Goal: Communication & Community: Share content

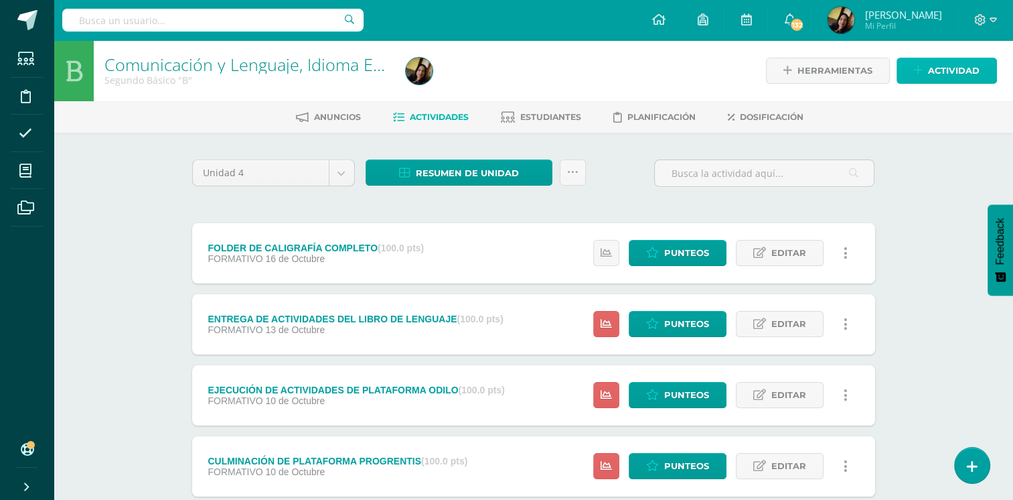
click at [952, 60] on span "Actividad" at bounding box center [954, 70] width 52 height 25
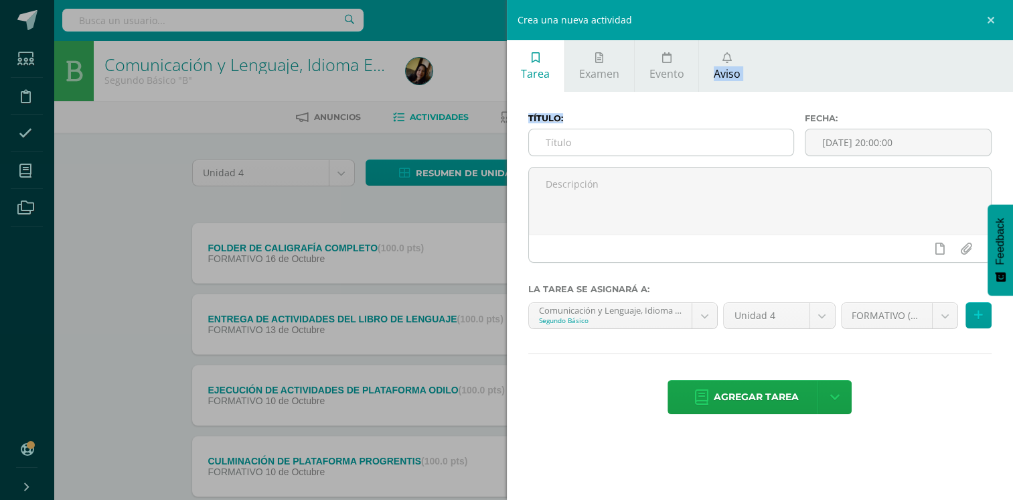
drag, startPoint x: 952, startPoint y: 60, endPoint x: 622, endPoint y: 147, distance: 341.5
click at [622, 147] on div "Tarea Examen Evento Aviso Título: Fecha: [DATE] 20:00:00 La tarea se asignará a…" at bounding box center [760, 239] width 507 height 398
click at [726, 60] on icon at bounding box center [727, 57] width 9 height 11
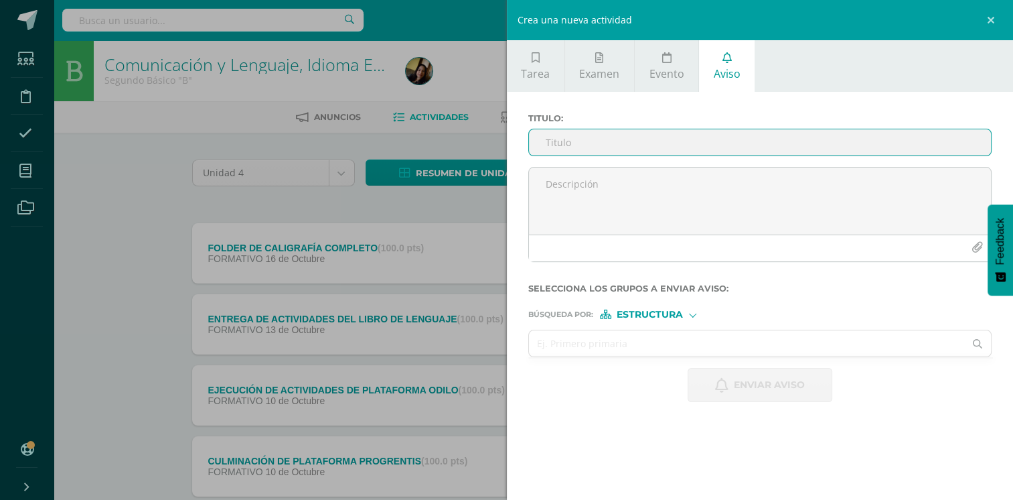
click at [693, 140] on input "Titulo :" at bounding box center [760, 142] width 463 height 26
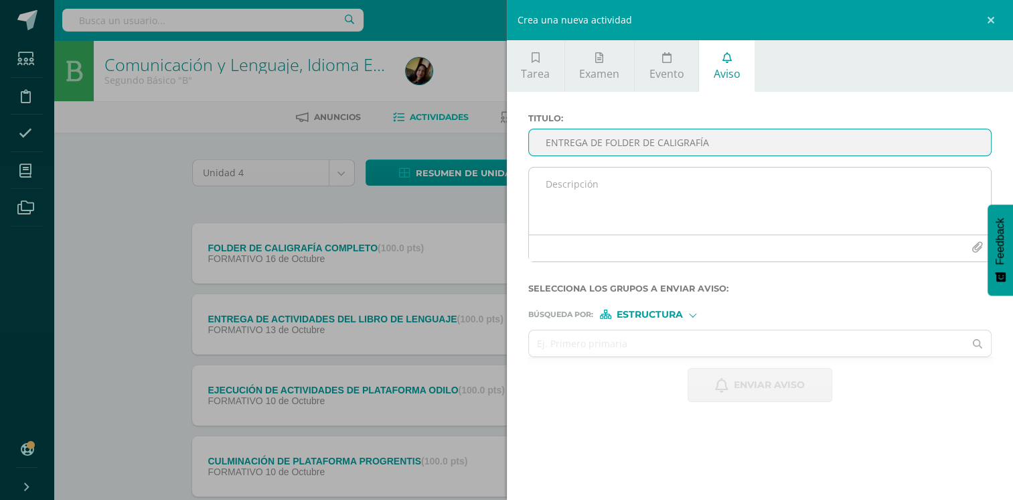
type input "ENTREGA DE FOLDER DE CALIGRAFÍA"
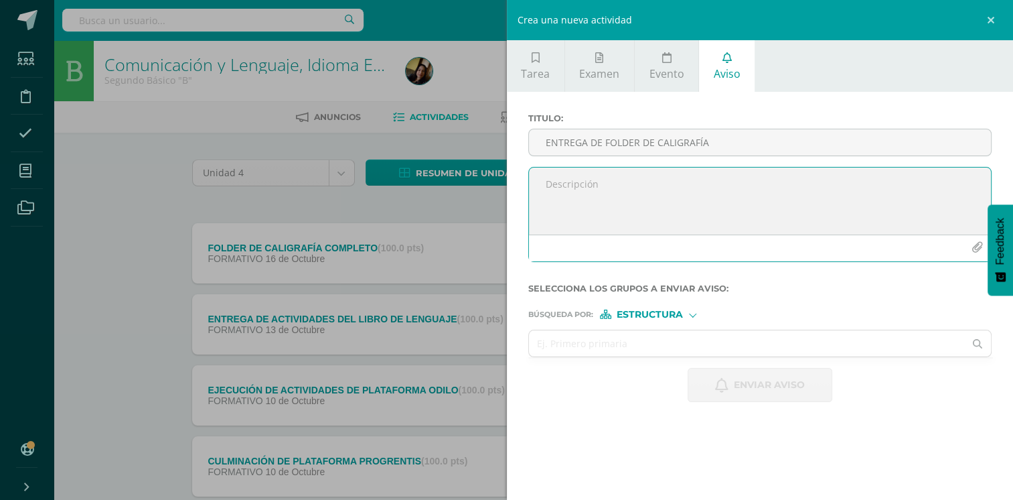
click at [686, 171] on textarea at bounding box center [760, 200] width 463 height 67
type textarea "b"
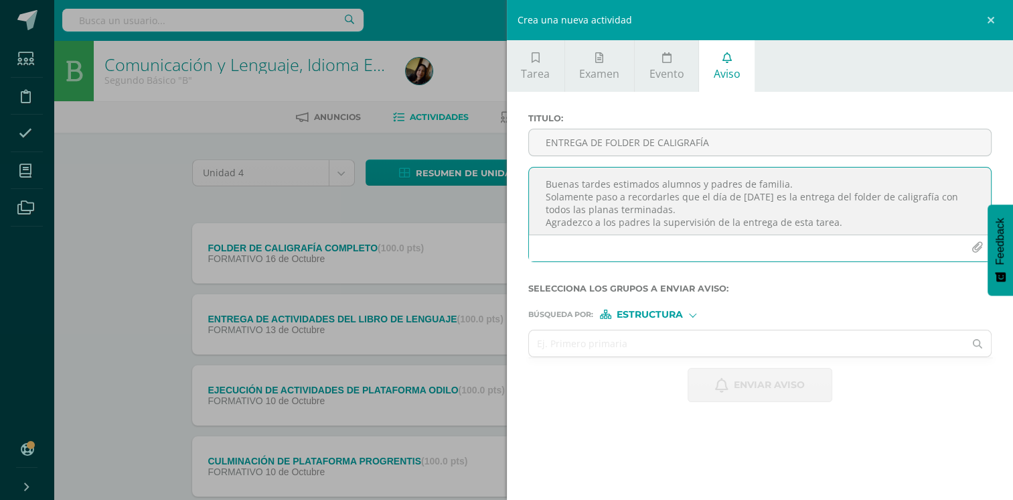
click at [776, 196] on textarea "Buenas tardes estimados alumnos y padres de familia. Solamente paso a recordarl…" at bounding box center [760, 200] width 463 height 67
click at [845, 218] on textarea "Buenas tardes estimados alumnos y padres de familia. Solamente paso a recordarl…" at bounding box center [760, 200] width 463 height 67
click at [844, 211] on textarea "Buenas tardes estimados alumnos y padres de familia. Solamente paso a recordarl…" at bounding box center [760, 200] width 463 height 67
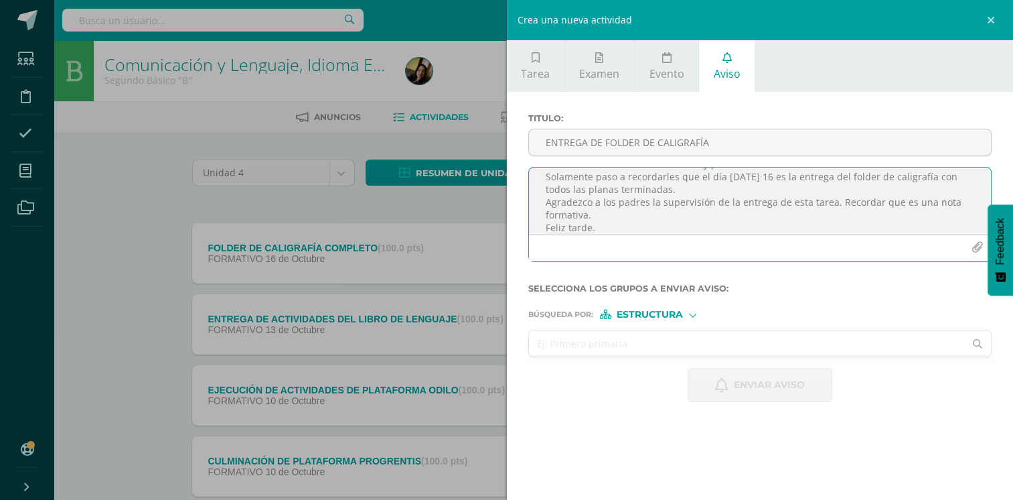
type textarea "Buenas tardes estimados alumnos y padres de familia. Solamente paso a recordarl…"
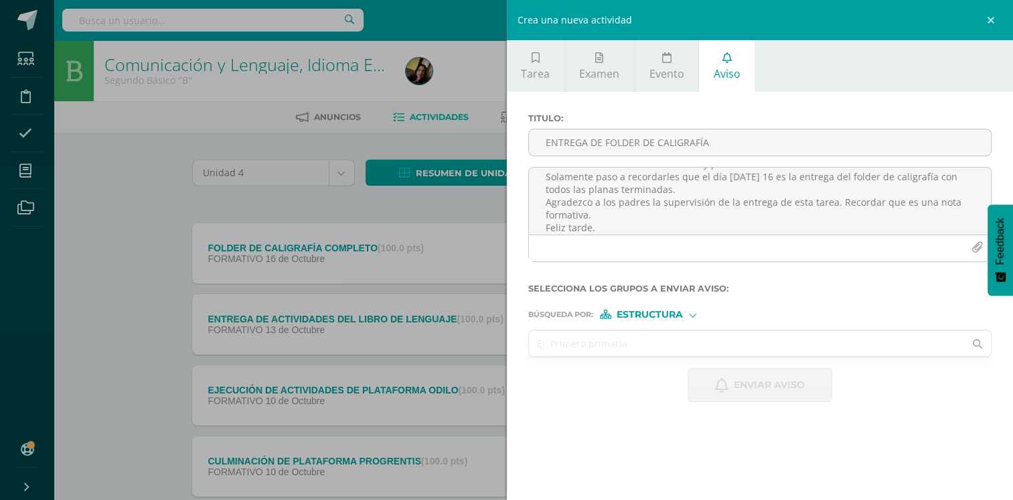
click at [720, 352] on input "text" at bounding box center [747, 343] width 436 height 26
type input "seg"
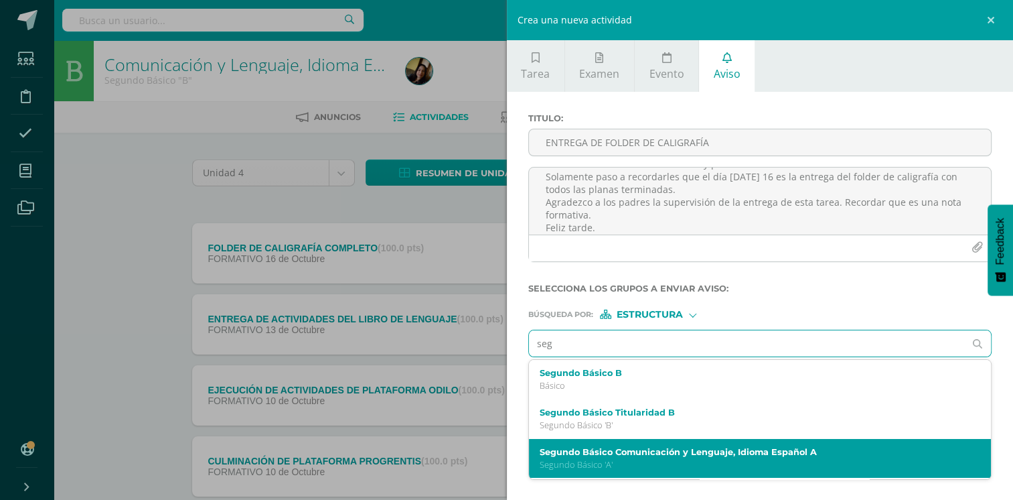
click at [708, 447] on label "Segundo Básico Comunicación y Lenguaje, Idioma Español A" at bounding box center [750, 452] width 421 height 10
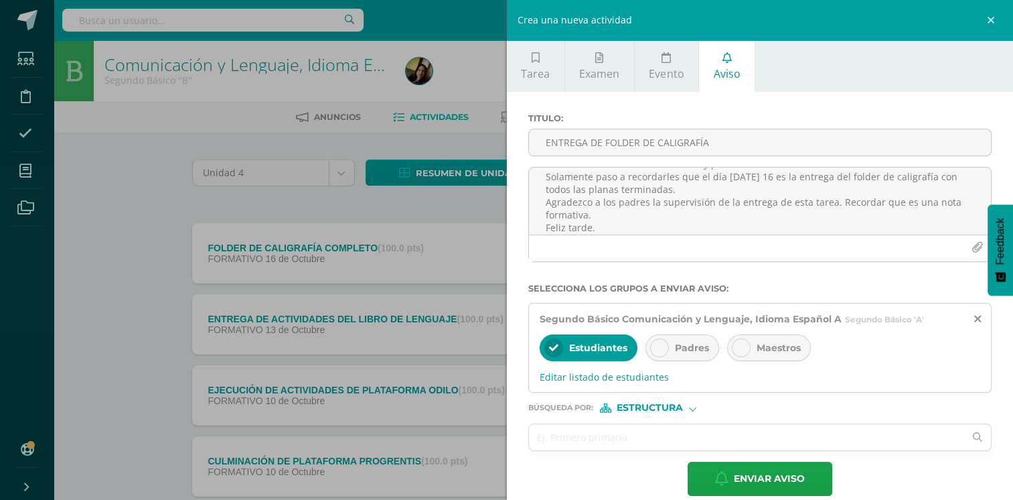
click at [667, 342] on div "Padres" at bounding box center [683, 347] width 74 height 27
click at [604, 433] on input "s" at bounding box center [747, 437] width 436 height 26
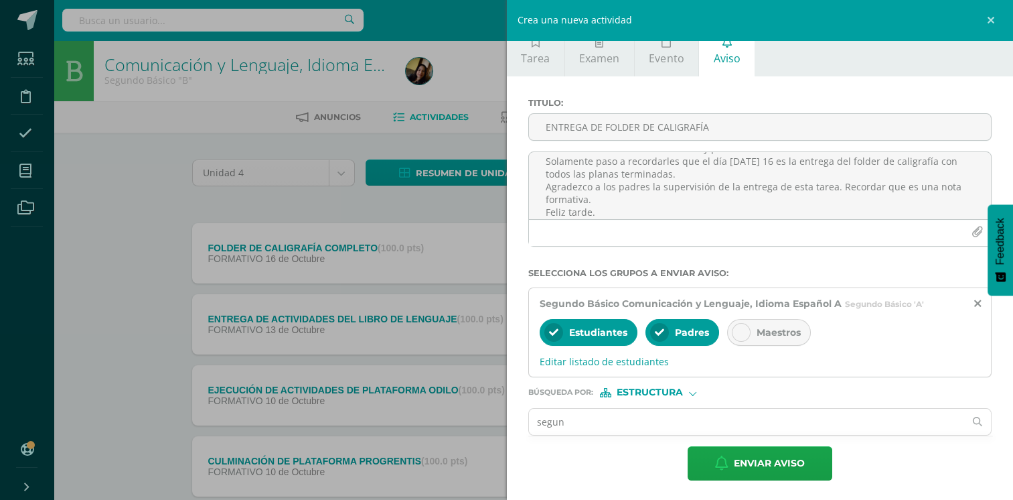
click at [600, 435] on ul at bounding box center [762, 435] width 466 height 1
click at [590, 419] on input "segun" at bounding box center [747, 422] width 436 height 26
click at [931, 411] on input "segun" at bounding box center [747, 422] width 436 height 26
click at [912, 427] on input "segun" at bounding box center [747, 422] width 436 height 26
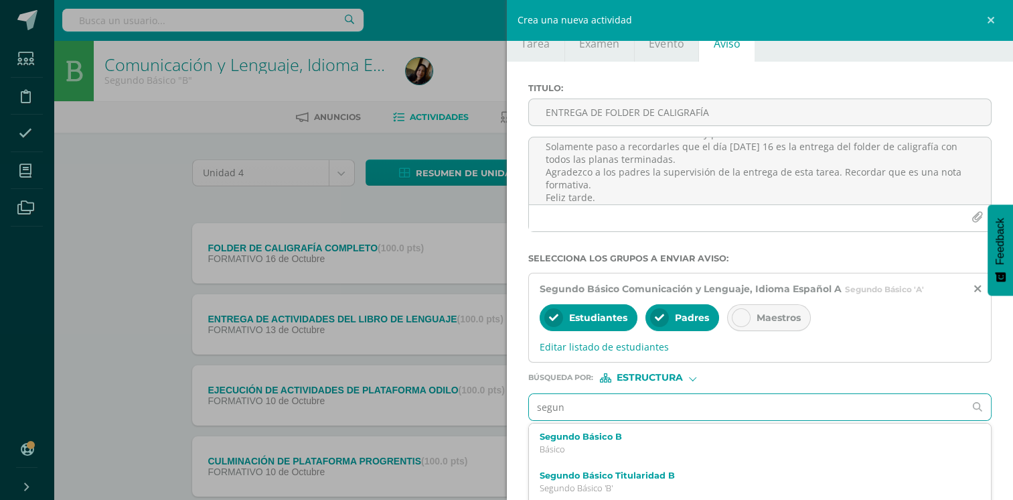
click at [632, 406] on input "segun" at bounding box center [747, 407] width 436 height 26
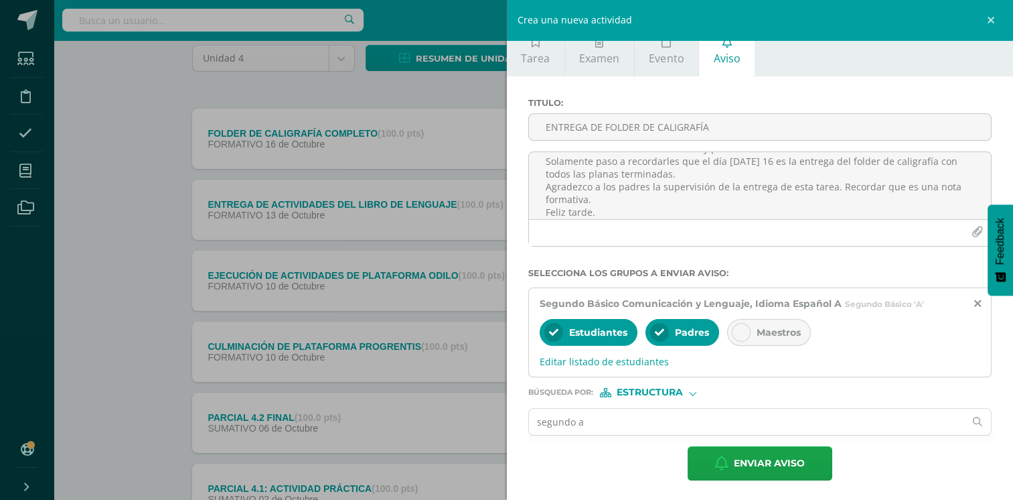
scroll to position [134, 0]
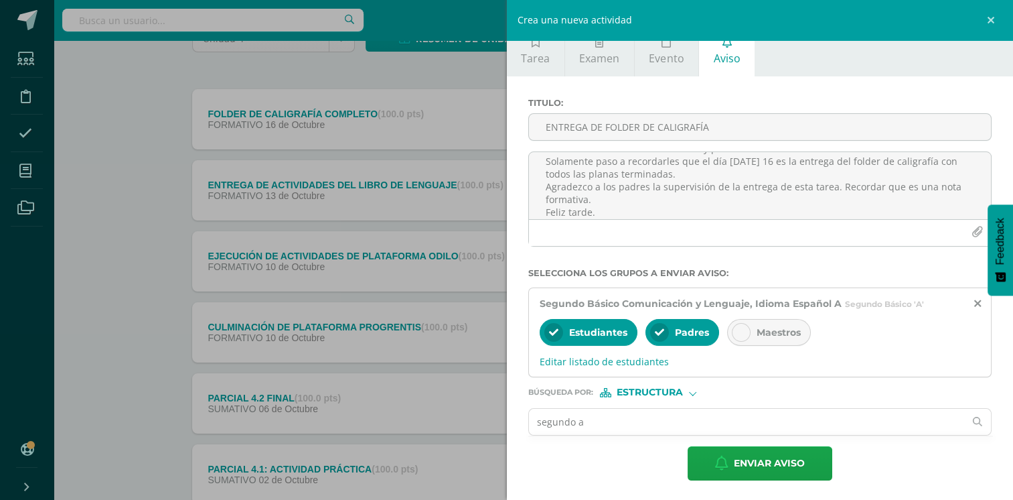
type input "segundo a"
click at [885, 446] on div "Enviar aviso" at bounding box center [761, 463] width 464 height 34
click at [721, 417] on input "segundo a" at bounding box center [747, 422] width 436 height 26
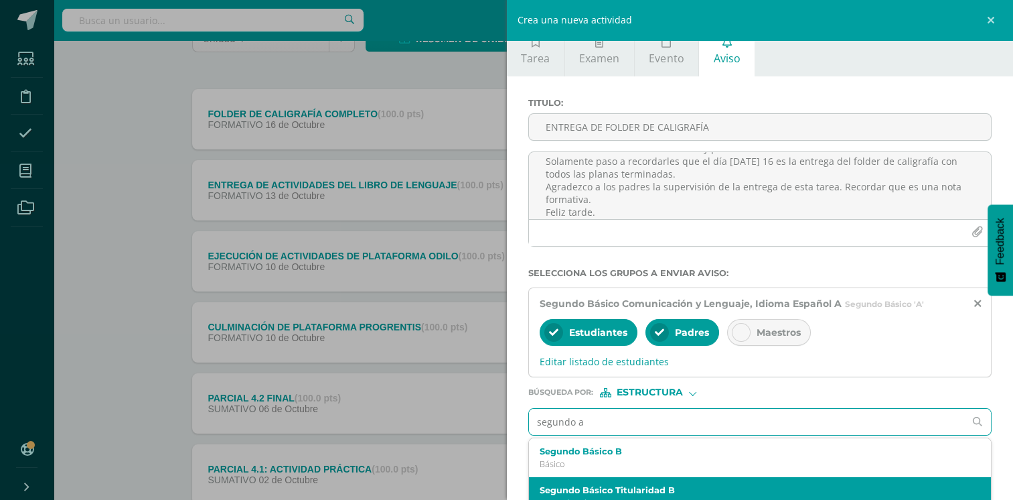
click at [658, 480] on div "Segundo Básico Titularidad B Segundo Básico 'B'" at bounding box center [760, 497] width 463 height 40
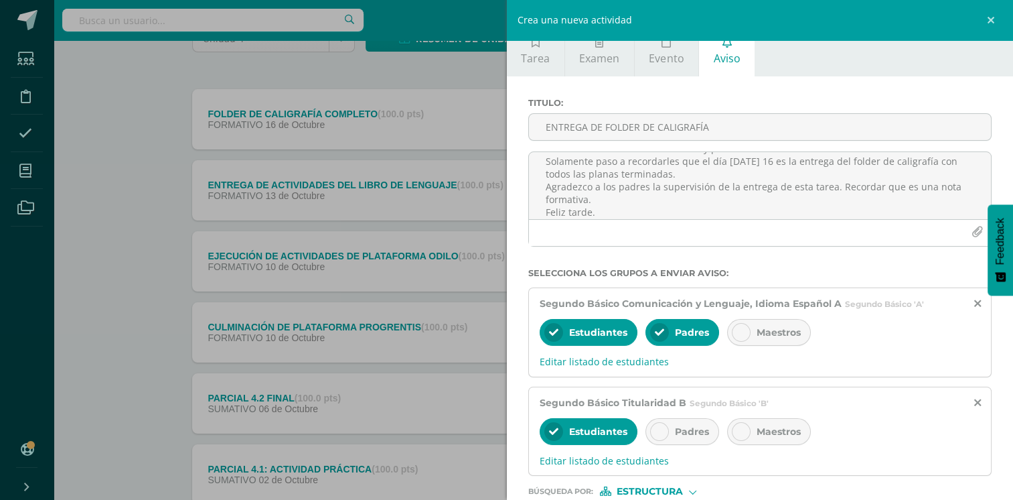
click at [675, 425] on span "Padres" at bounding box center [692, 431] width 34 height 12
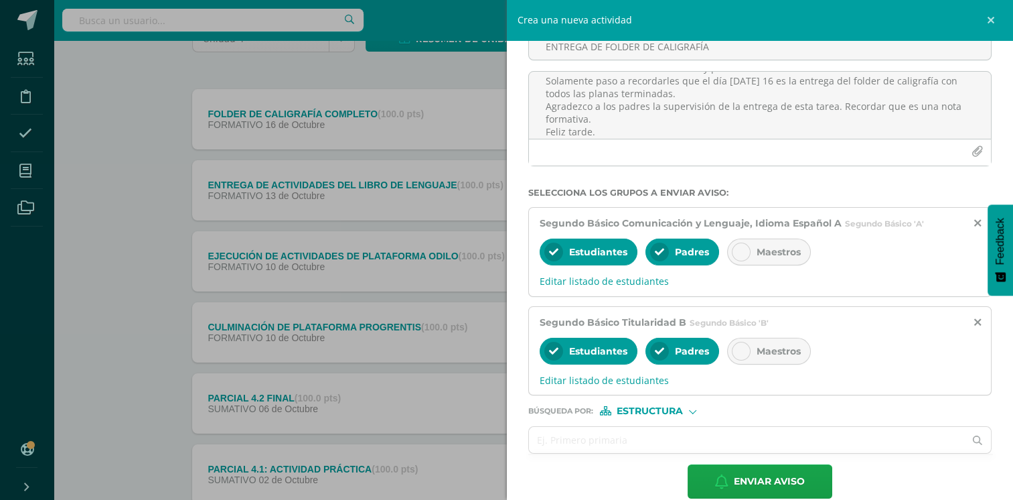
scroll to position [114, 0]
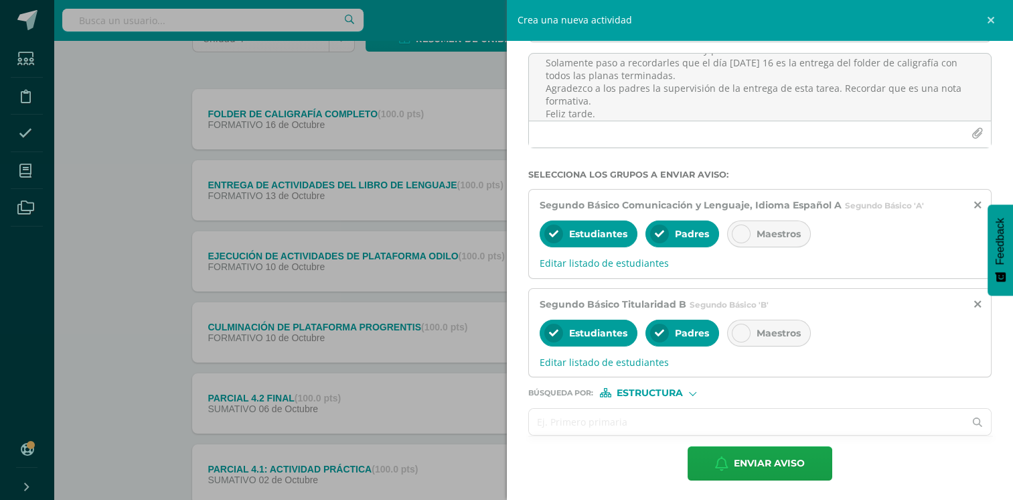
click at [768, 417] on input "text" at bounding box center [747, 422] width 436 height 26
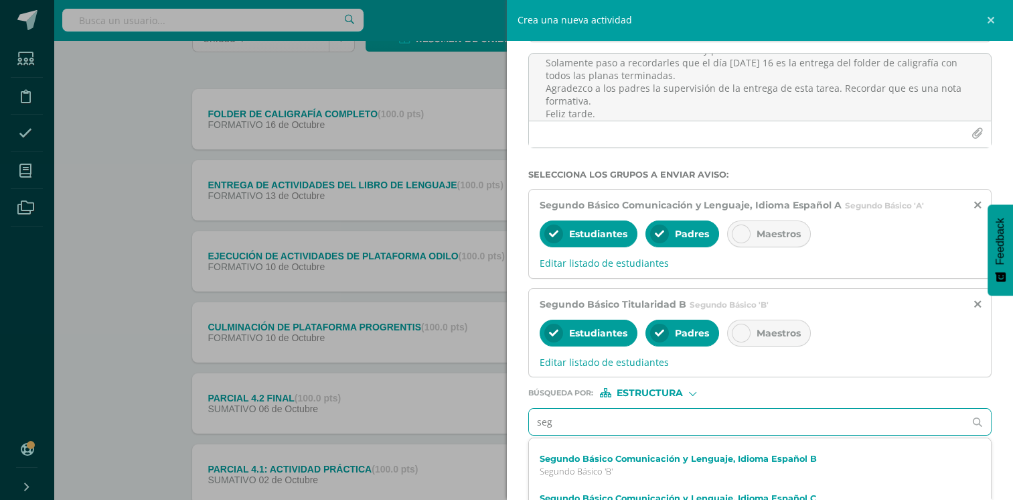
scroll to position [117, 0]
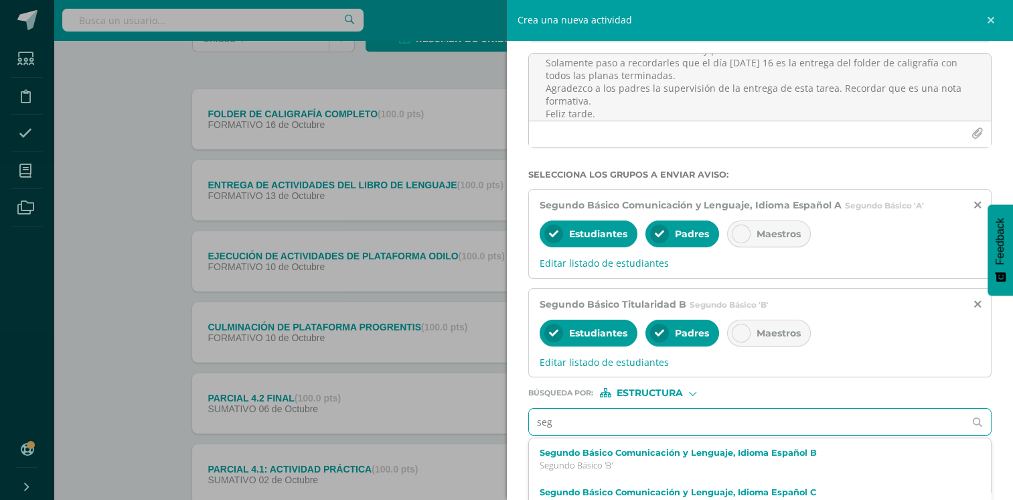
type input "seg"
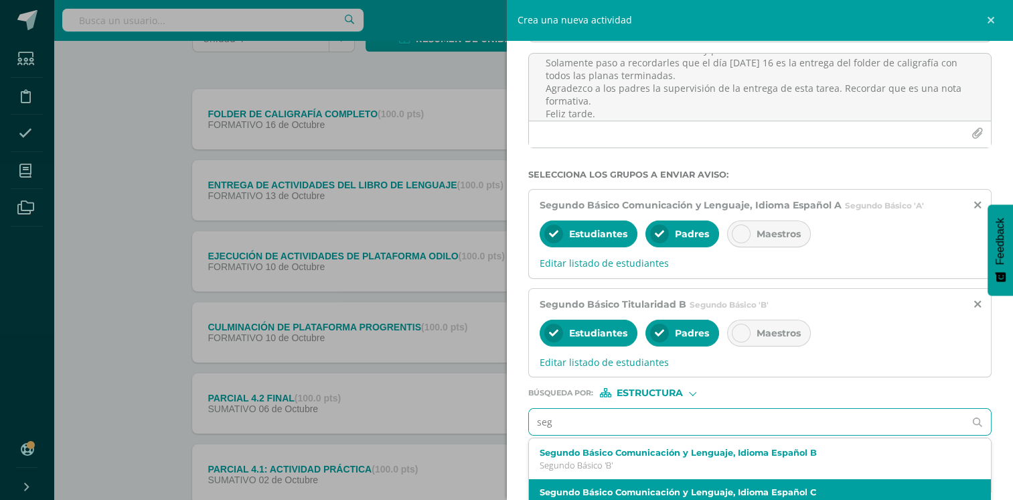
click at [807, 487] on label "Segundo Básico Comunicación y Lenguaje, Idioma Español C" at bounding box center [750, 492] width 421 height 10
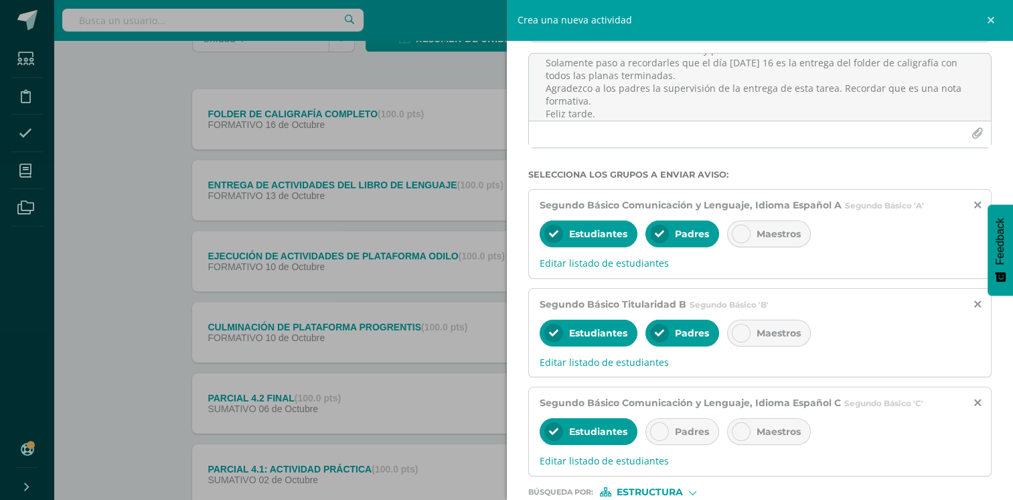
click at [687, 426] on span "Padres" at bounding box center [692, 431] width 34 height 12
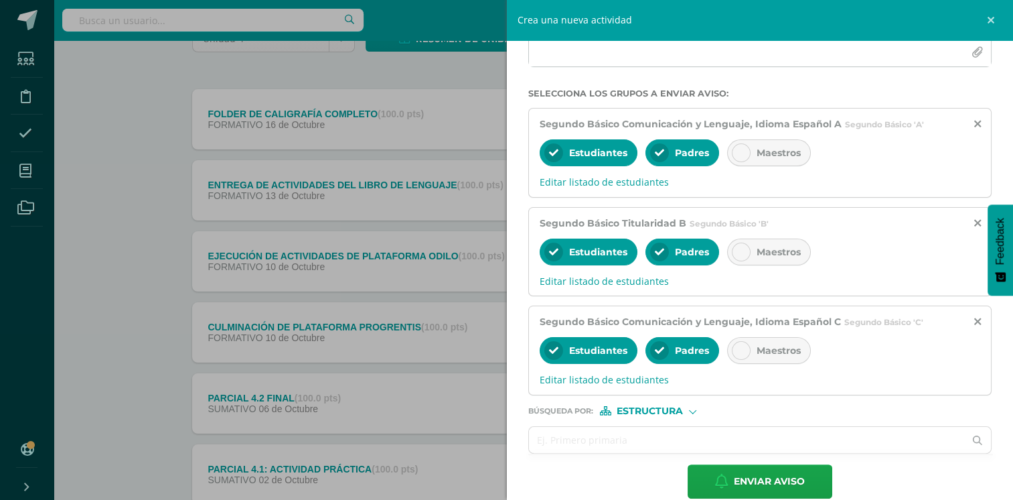
scroll to position [212, 0]
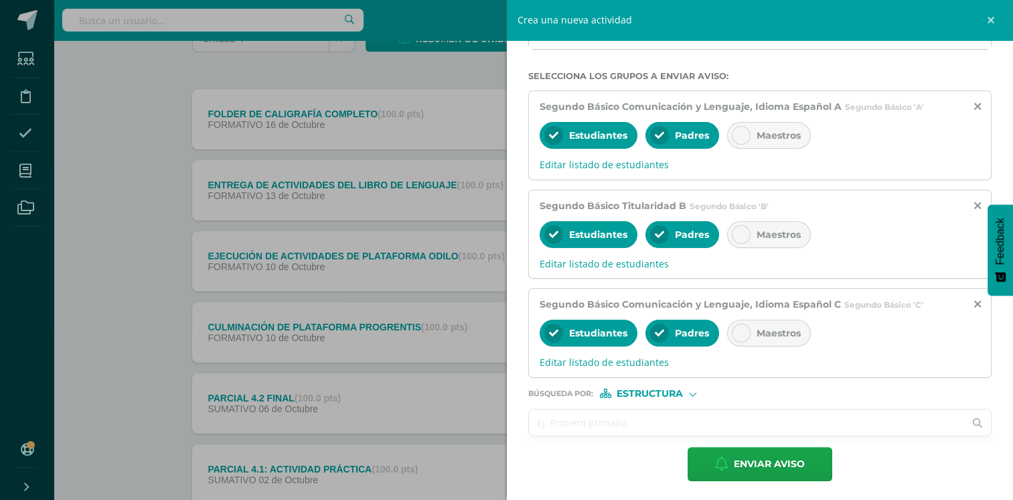
click at [861, 421] on input "text" at bounding box center [747, 422] width 436 height 26
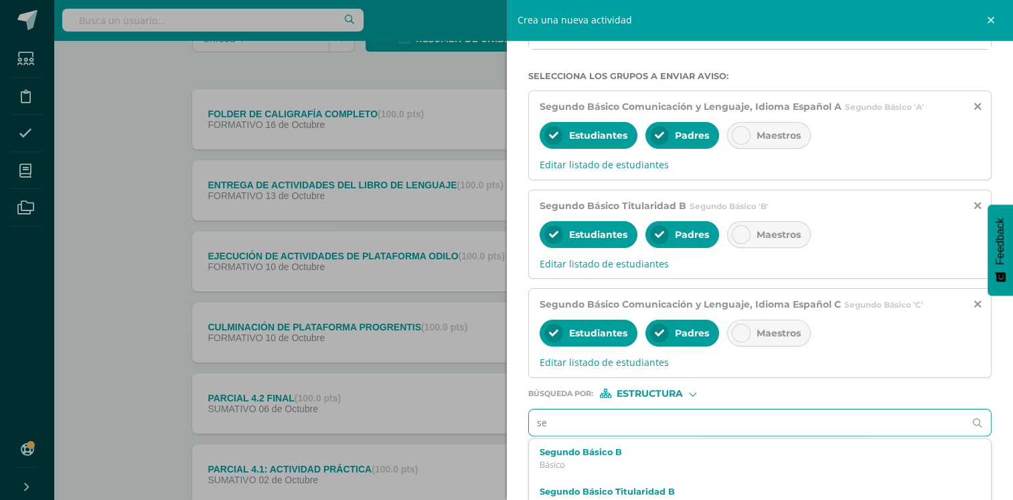
type input "seg"
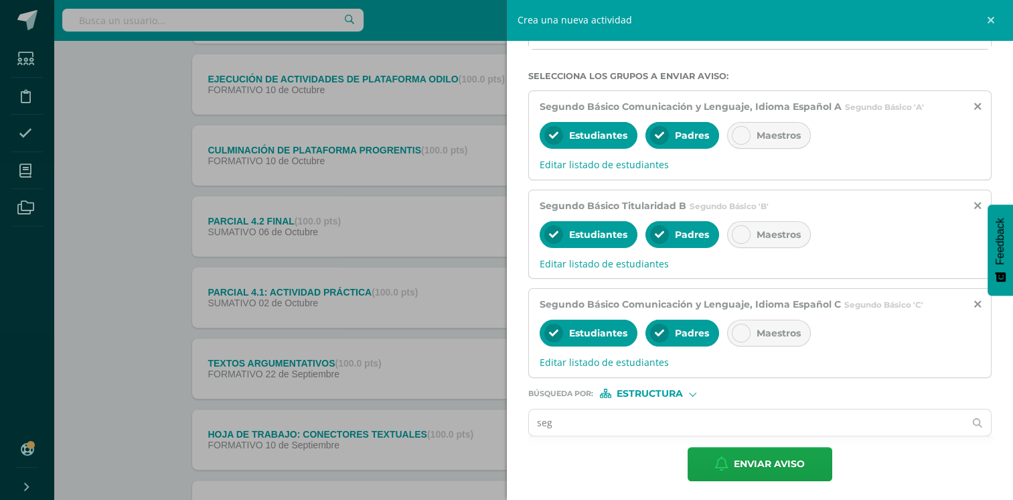
scroll to position [314, 0]
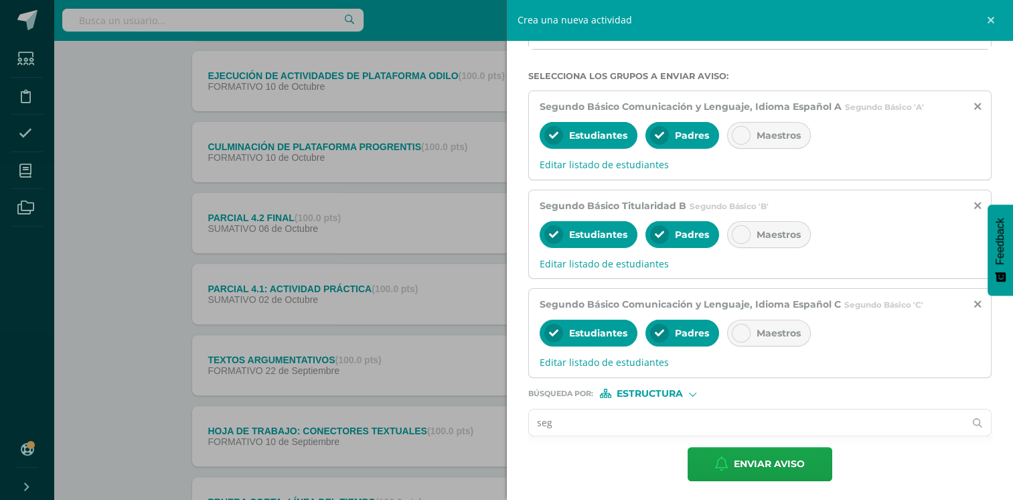
click at [892, 417] on input "seg" at bounding box center [747, 422] width 436 height 26
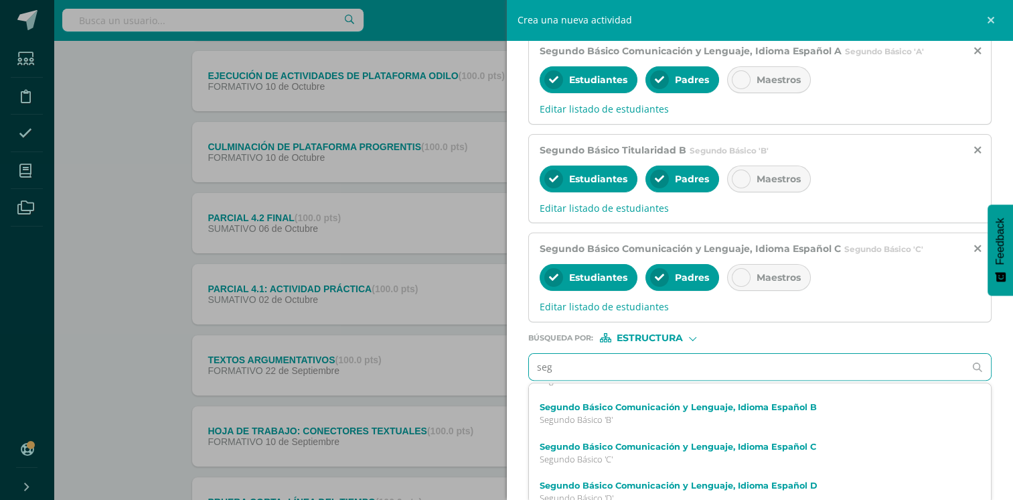
scroll to position [117, 0]
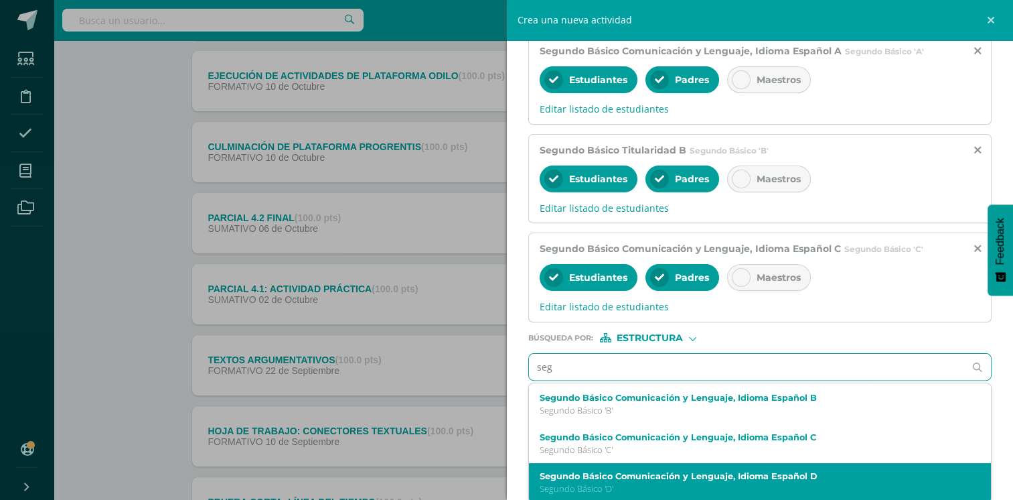
click at [823, 474] on label "Segundo Básico Comunicación y Lenguaje, Idioma Español D" at bounding box center [750, 476] width 421 height 10
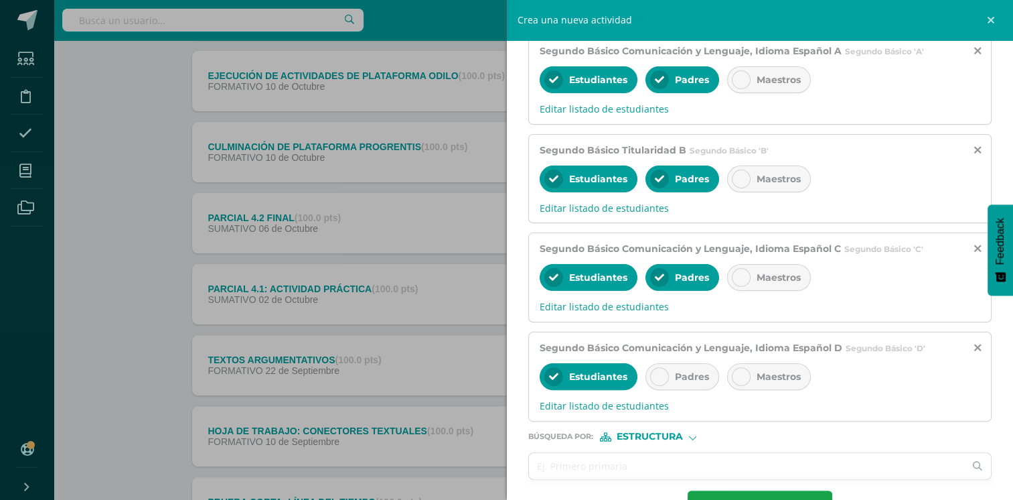
scroll to position [0, 0]
click at [667, 377] on div at bounding box center [659, 376] width 19 height 19
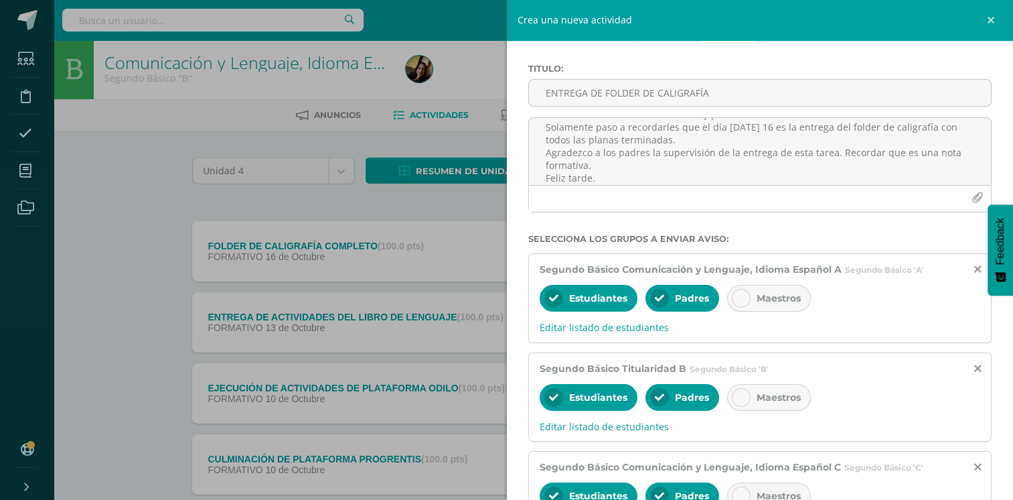
scroll to position [21, 0]
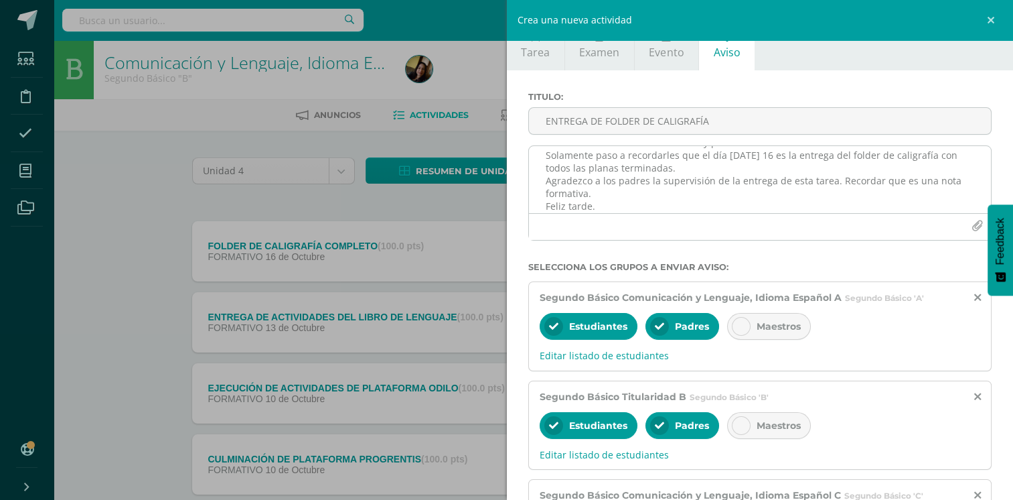
click at [688, 163] on textarea "Buenas tardes estimados alumnos y padres de familia. Solamente paso a recordarl…" at bounding box center [760, 179] width 463 height 67
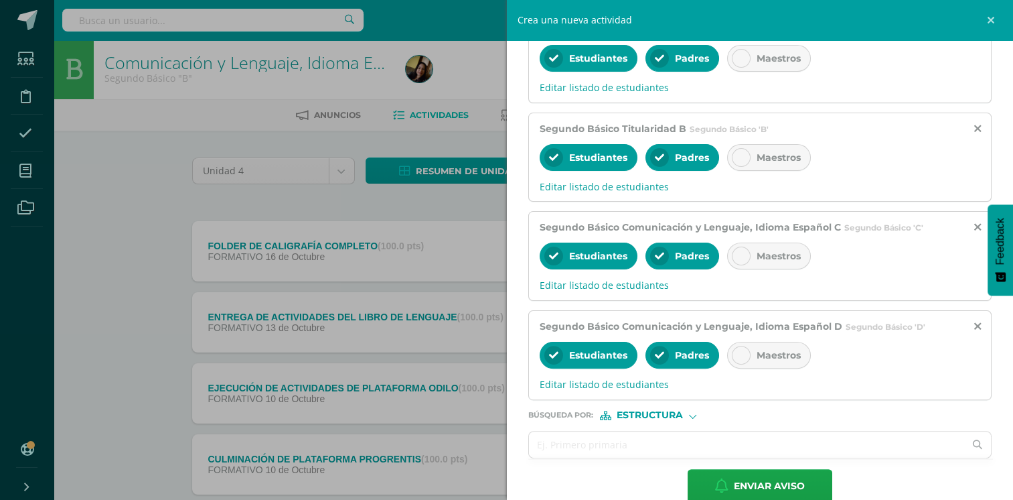
scroll to position [311, 0]
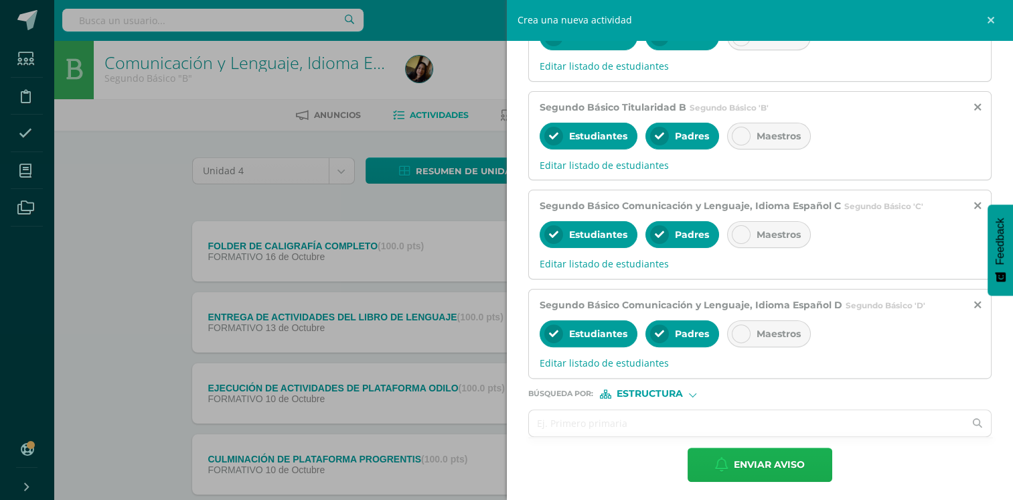
type textarea "Buenas tardes estimados alumnos y padres de familia. Solamente paso a recordarl…"
click at [754, 454] on span "Enviar aviso" at bounding box center [769, 464] width 71 height 33
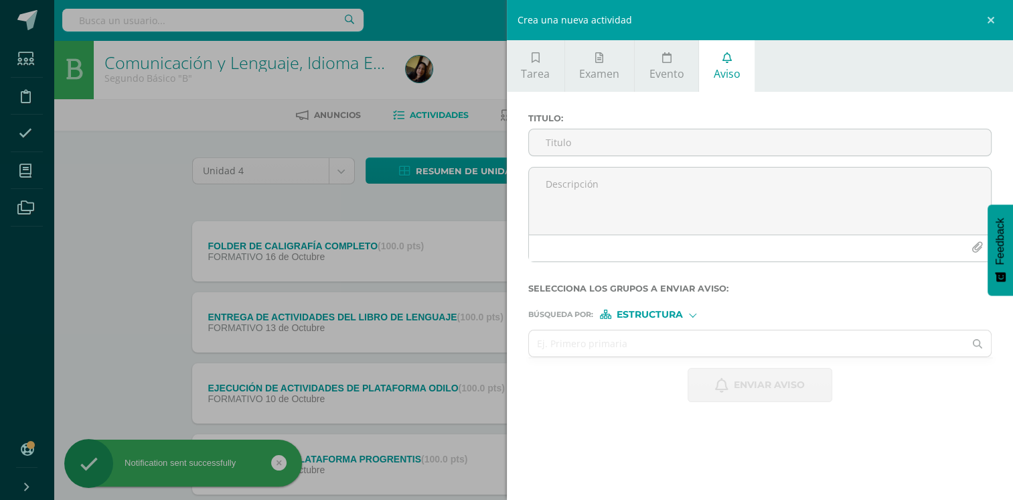
scroll to position [0, 0]
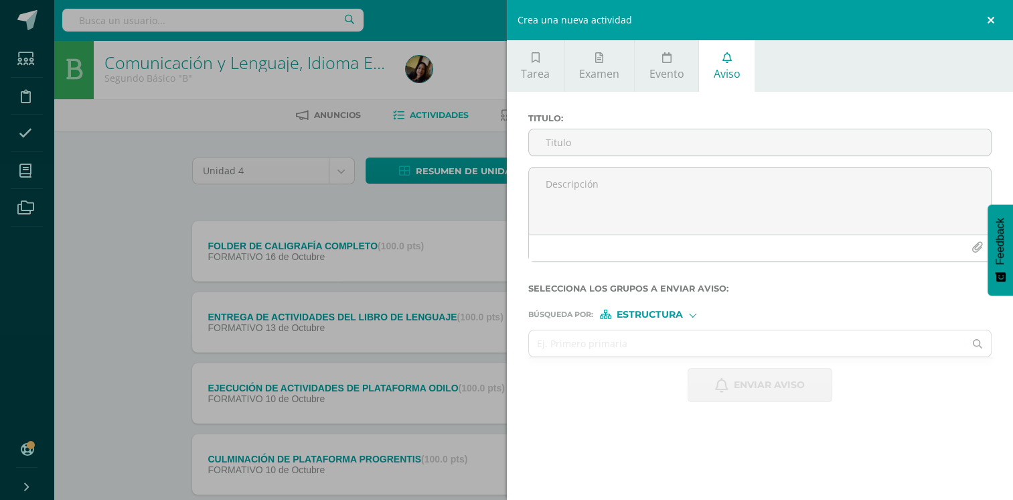
click at [994, 25] on link at bounding box center [993, 20] width 40 height 40
